Goal: Task Accomplishment & Management: Complete application form

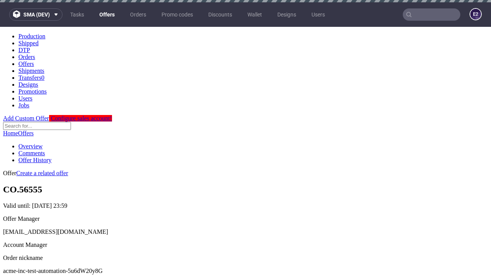
scroll to position [2, 0]
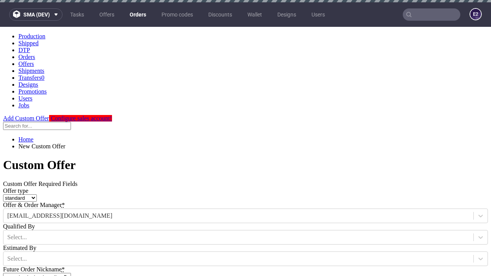
type input "acme-inc-test-automation-5u6dW20y8G"
type input "[DATE]"
type input "e2e-user-Mcjn2IpZuy@test.com"
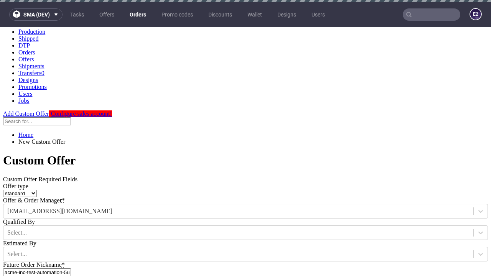
select select "gb"
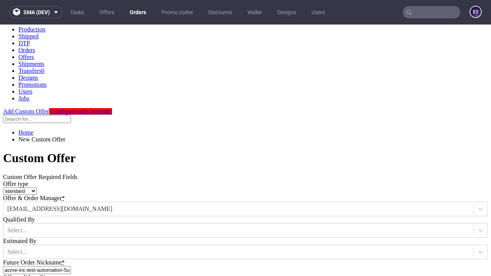
type input "e2e-user-Mcjn2IpZuy@test.com"
type input "https://app-eu1.hubspot.com/contacts/139493128/record/0-3/7600435676"
type input "Please wait..."
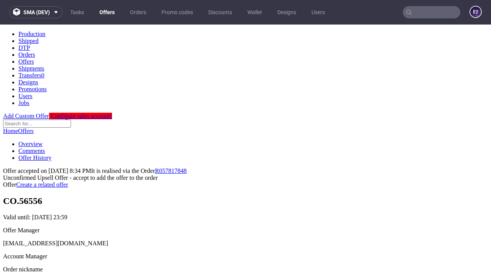
scroll to position [118, 0]
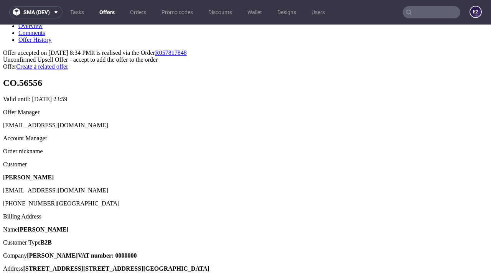
type input "In progress..."
